Goal: Check status: Check status

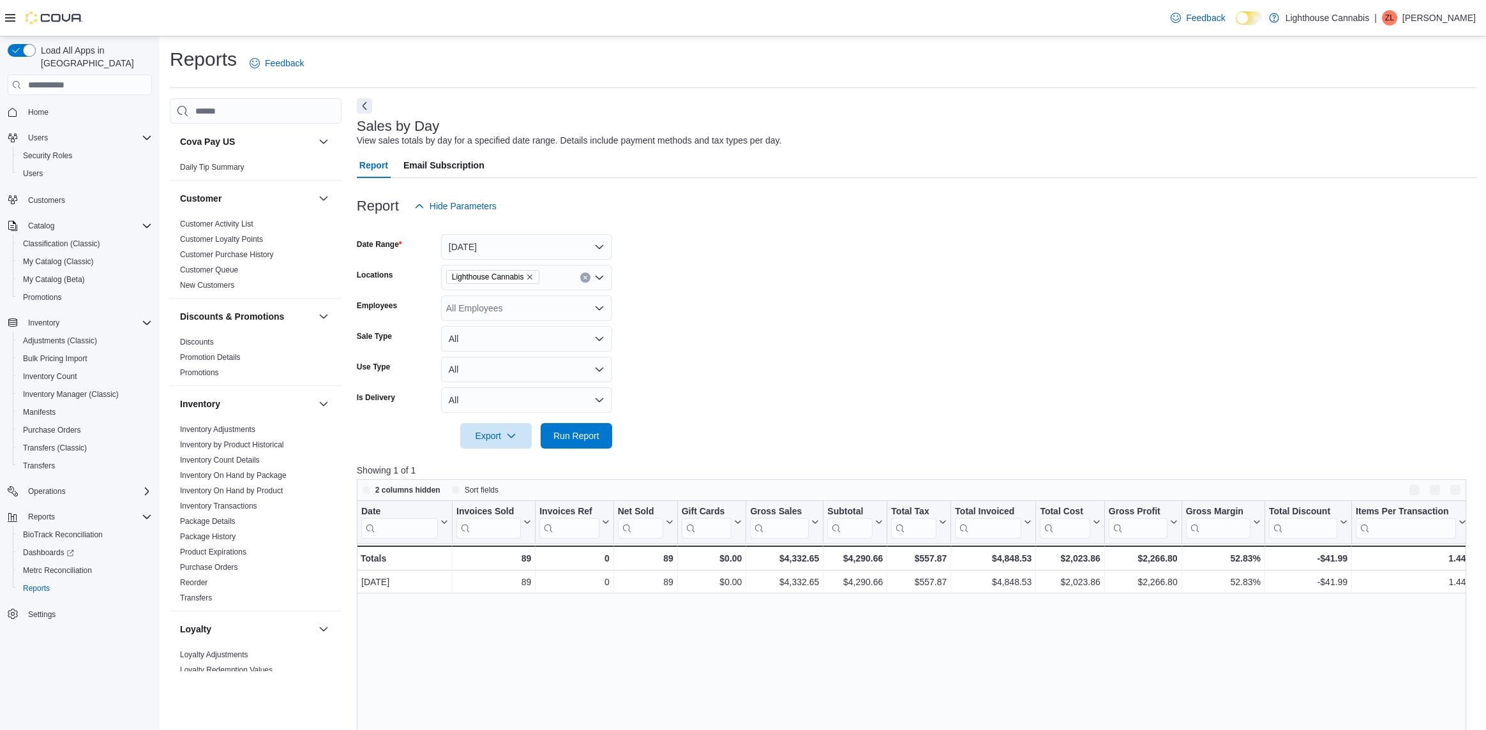
scroll to position [133, 0]
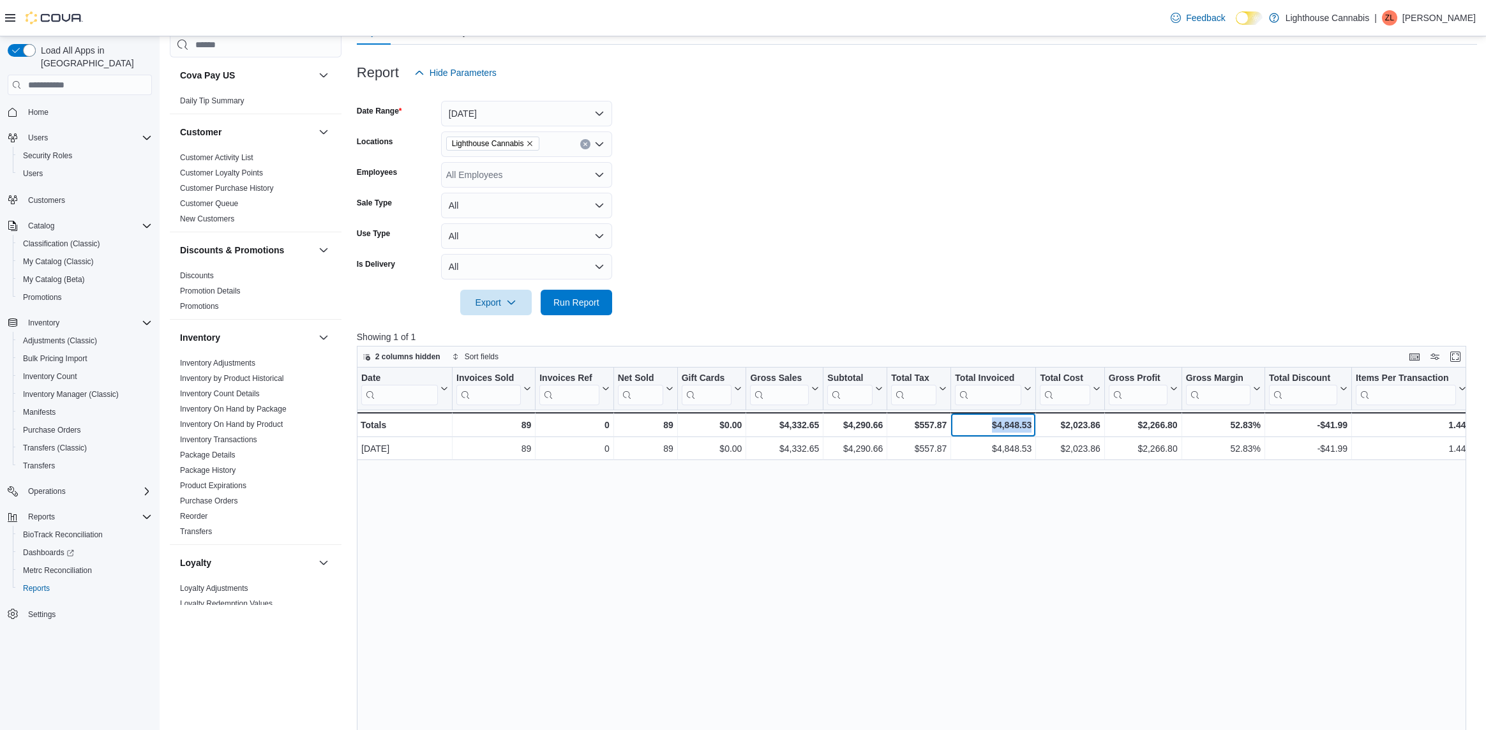
drag, startPoint x: 987, startPoint y: 422, endPoint x: 1051, endPoint y: 425, distance: 64.5
click at [1051, 425] on div "Totals - Date, column 1, row 2 89 - Invoices Sold, column 2, row 2 0 - Invoices…" at bounding box center [1206, 424] width 1698 height 25
click at [1015, 528] on div "Date Click to view column header actions Invoices Sold Click to view column hea…" at bounding box center [917, 649] width 1120 height 562
